Goal: Find specific fact: Find contact information

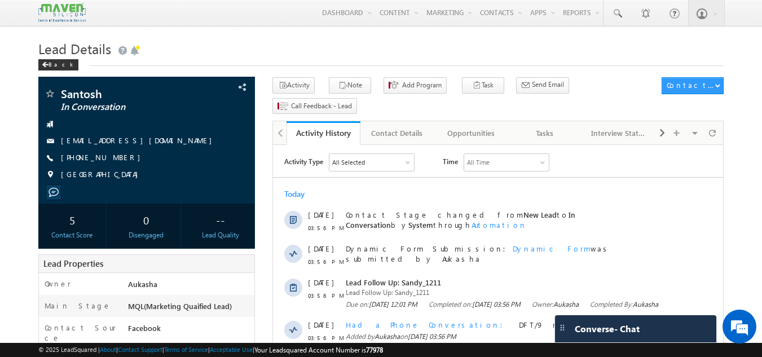
click at [240, 54] on h1 "Lead Details" at bounding box center [381, 48] width 686 height 22
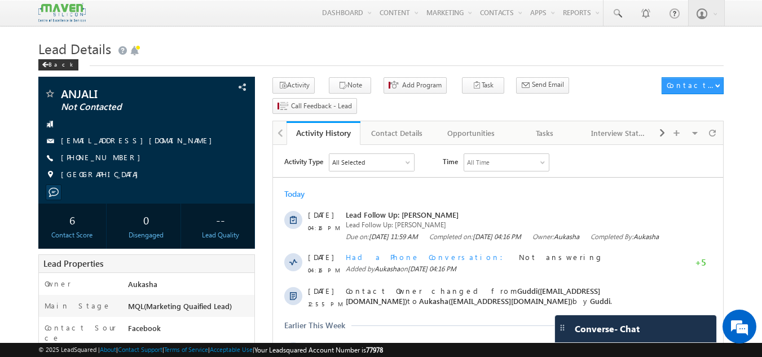
click at [67, 48] on span "Lead Details" at bounding box center [74, 48] width 73 height 18
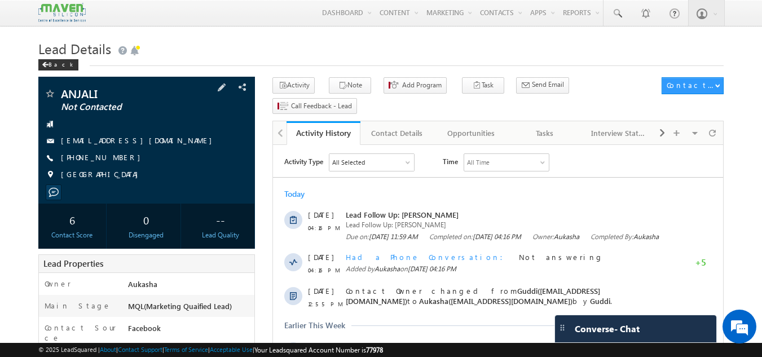
drag, startPoint x: 127, startPoint y: 158, endPoint x: 115, endPoint y: 157, distance: 11.9
click at [115, 157] on div "[PHONE_NUMBER]" at bounding box center [147, 157] width 206 height 11
copy div "[PHONE_NUMBER]"
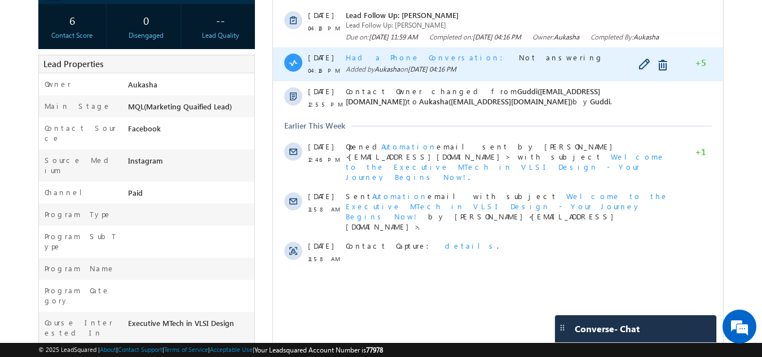
scroll to position [200, 0]
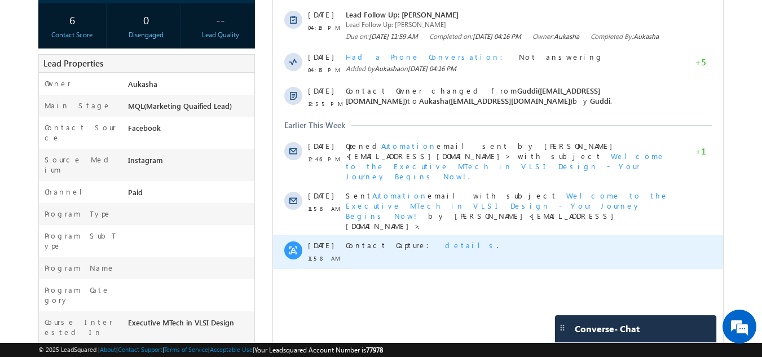
click at [445, 240] on span "details" at bounding box center [471, 245] width 52 height 10
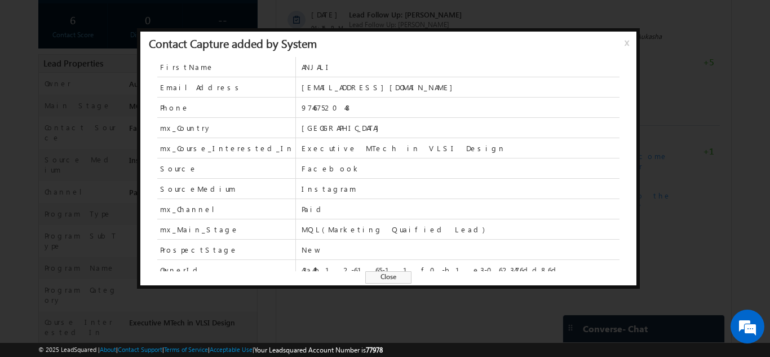
click at [393, 274] on span "Close" at bounding box center [388, 277] width 46 height 12
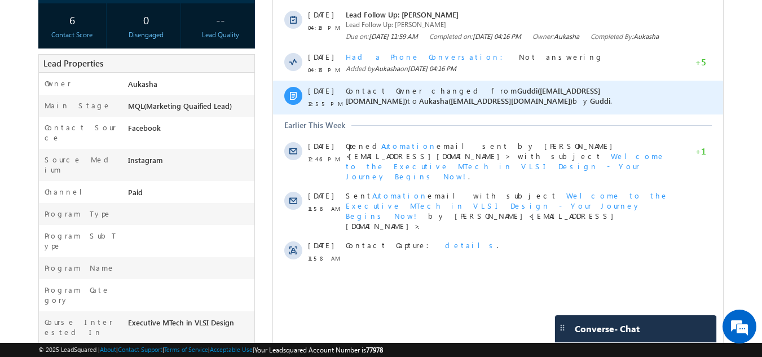
click at [381, 114] on div "Contact Owner changed from Guddi([EMAIL_ADDRESS][DOMAIN_NAME]) to Aukasha([EMAI…" at bounding box center [510, 98] width 329 height 34
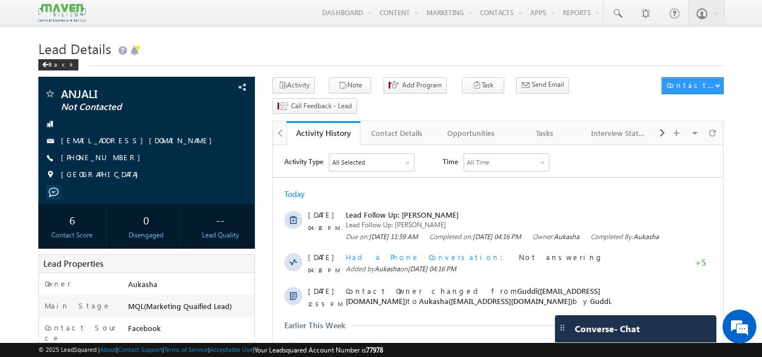
click at [434, 59] on div "Back" at bounding box center [381, 62] width 686 height 7
click at [398, 42] on h1 "Lead Details" at bounding box center [381, 48] width 686 height 22
click at [358, 61] on div "Back" at bounding box center [381, 62] width 686 height 7
drag, startPoint x: 122, startPoint y: 157, endPoint x: 115, endPoint y: 157, distance: 7.4
click at [115, 157] on div "[PHONE_NUMBER]" at bounding box center [147, 157] width 206 height 11
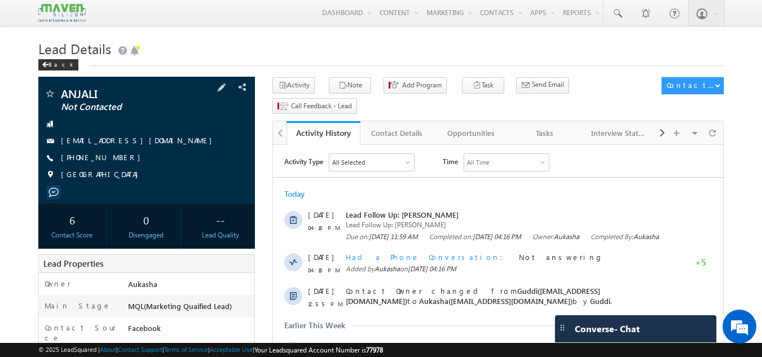
copy div "[PHONE_NUMBER]"
